Goal: Information Seeking & Learning: Learn about a topic

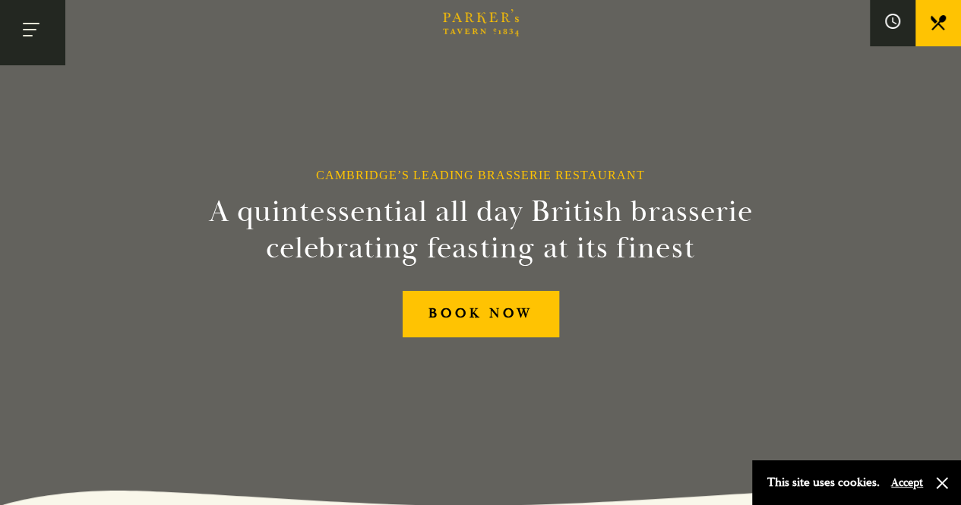
click at [20, 35] on button "Toggle navigation" at bounding box center [32, 32] width 65 height 65
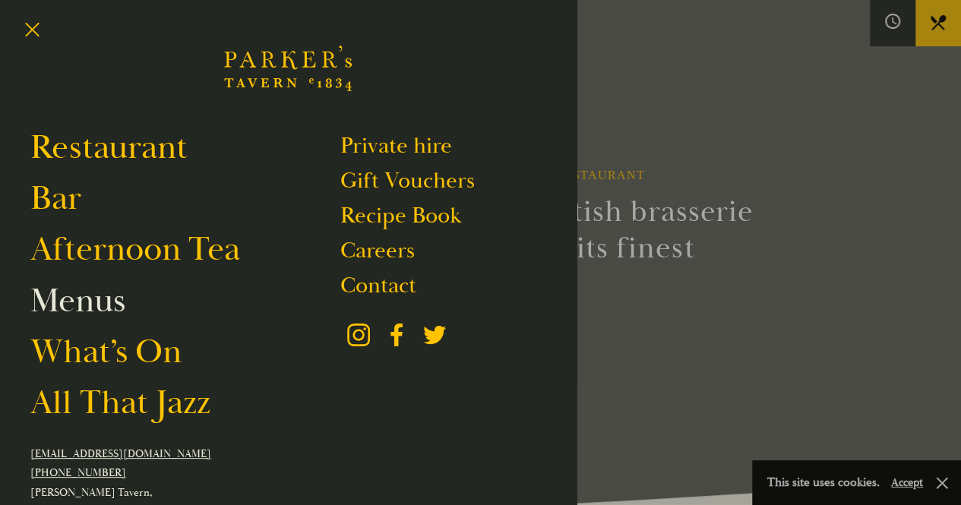
click at [109, 299] on link "Menus" at bounding box center [77, 301] width 95 height 43
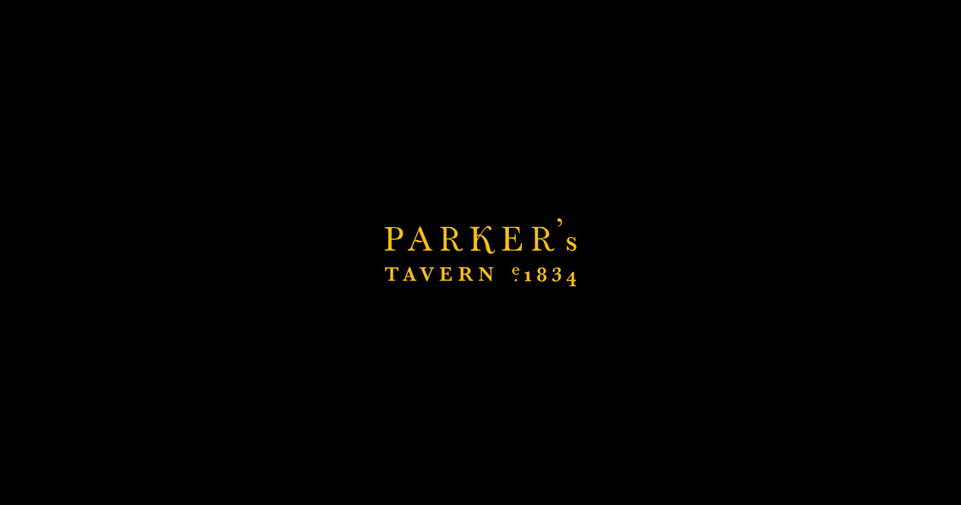
scroll to position [389, 0]
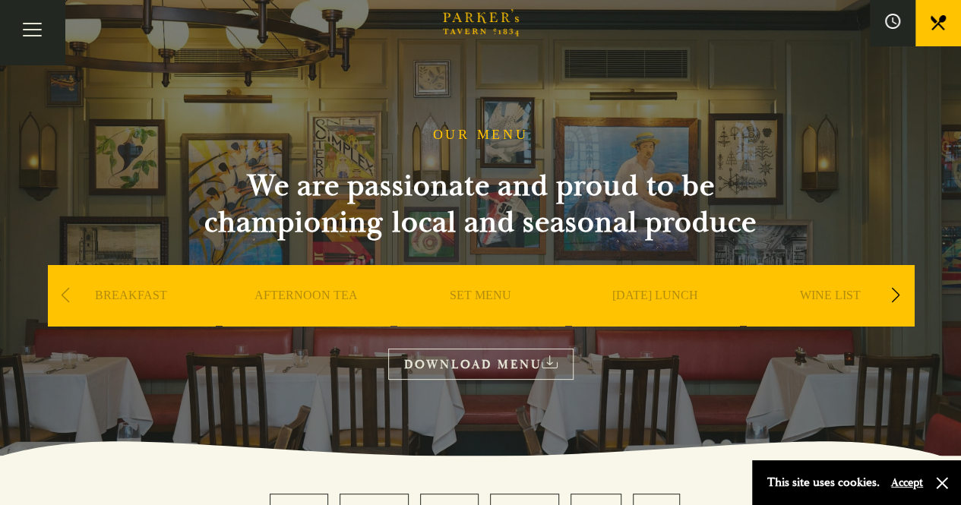
click at [492, 302] on link "SET MENU" at bounding box center [481, 318] width 62 height 61
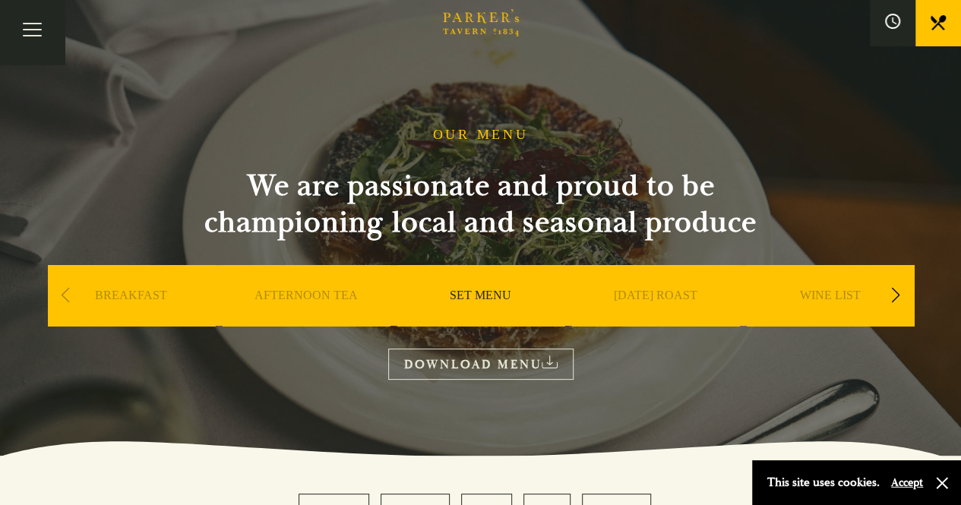
click at [904, 299] on div "Next slide" at bounding box center [896, 295] width 21 height 33
click at [842, 299] on link "A LA CARTE" at bounding box center [830, 318] width 71 height 61
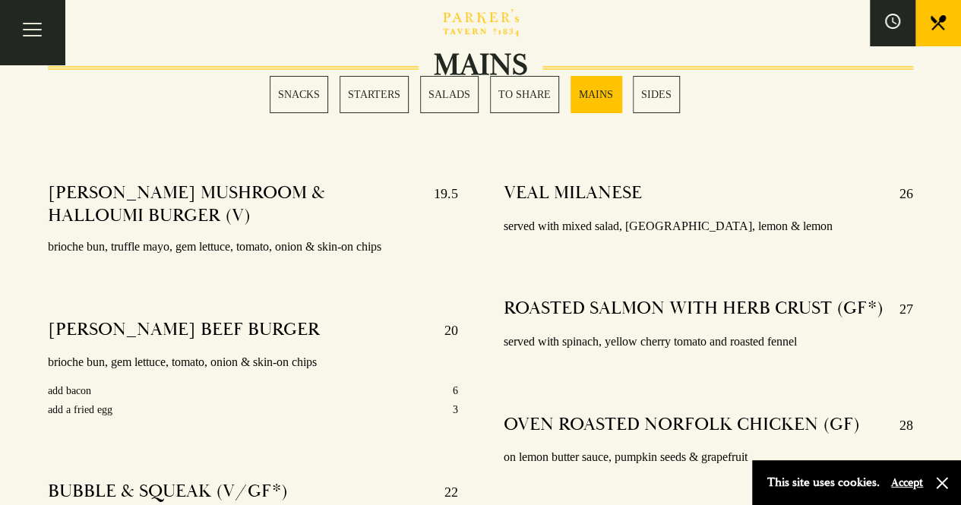
scroll to position [2641, 0]
